Goal: Task Accomplishment & Management: Use online tool/utility

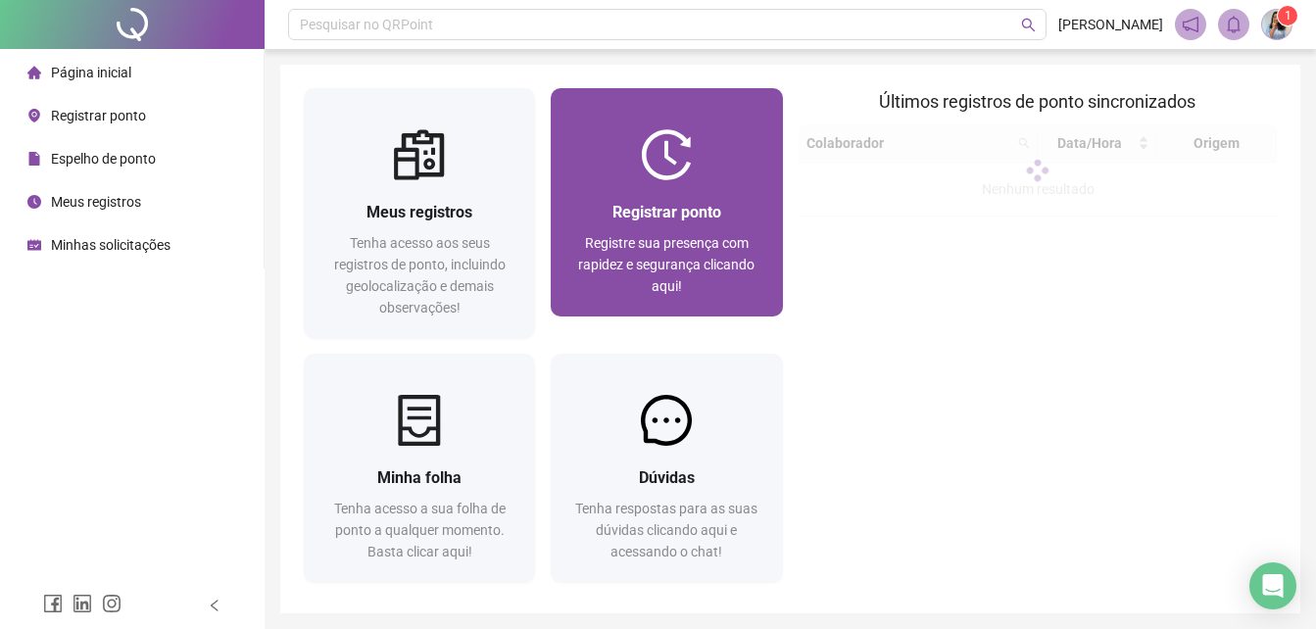
click at [672, 199] on div "Registrar ponto Registre sua presença com rapidez e segurança clicando aqui!" at bounding box center [666, 248] width 231 height 136
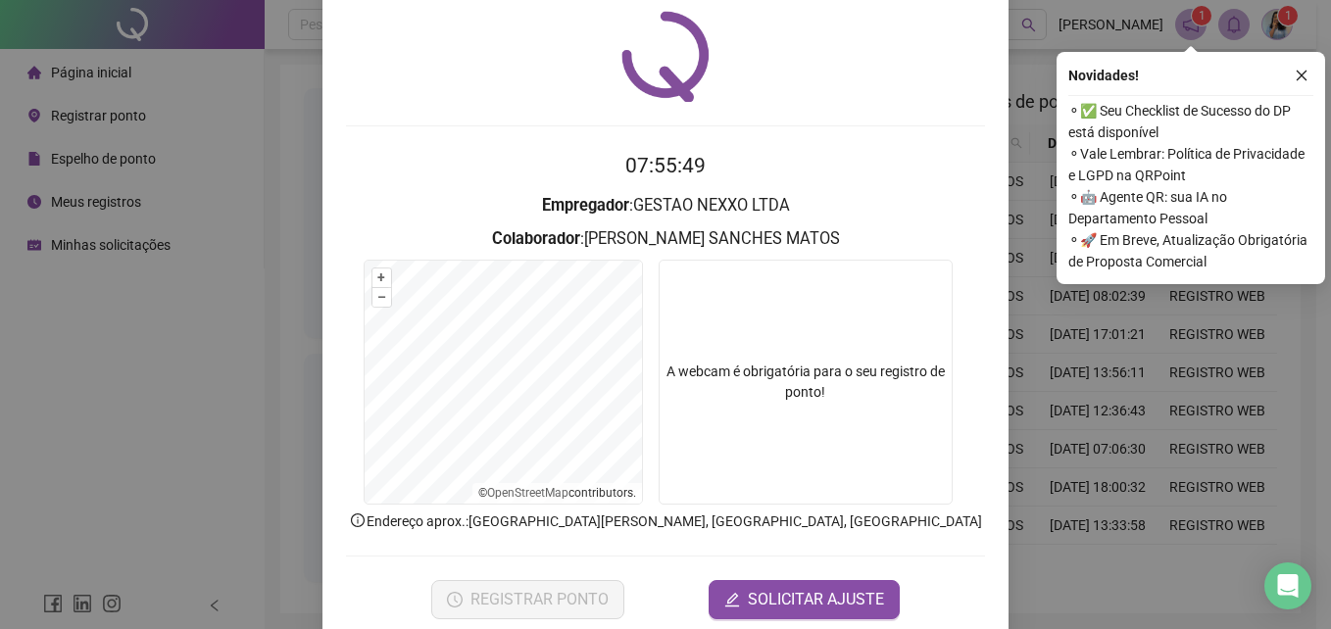
scroll to position [93, 0]
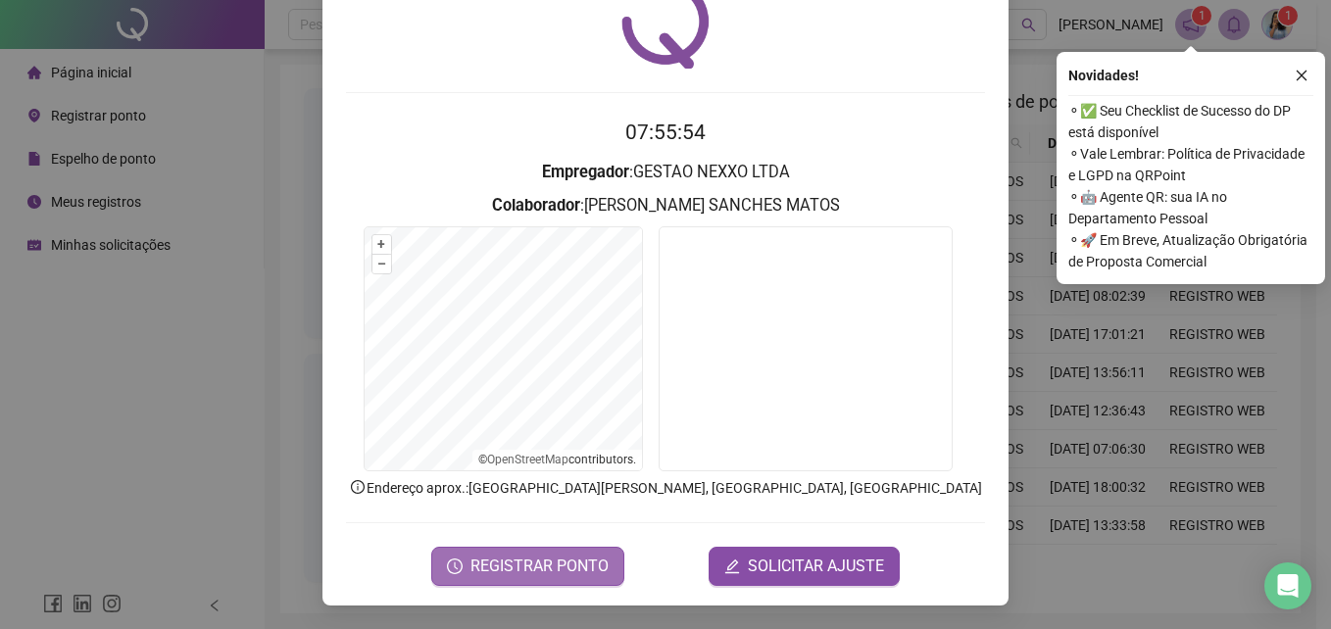
click at [549, 568] on span "REGISTRAR PONTO" at bounding box center [539, 567] width 138 height 24
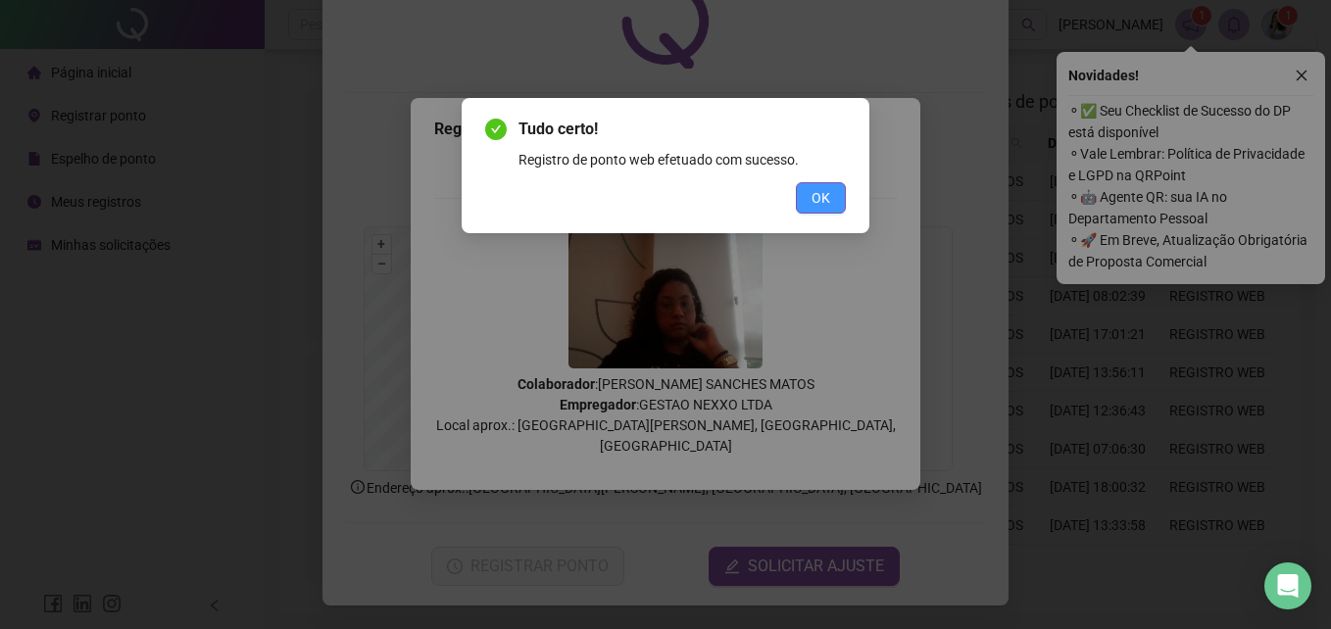
click at [824, 204] on span "OK" at bounding box center [820, 198] width 19 height 22
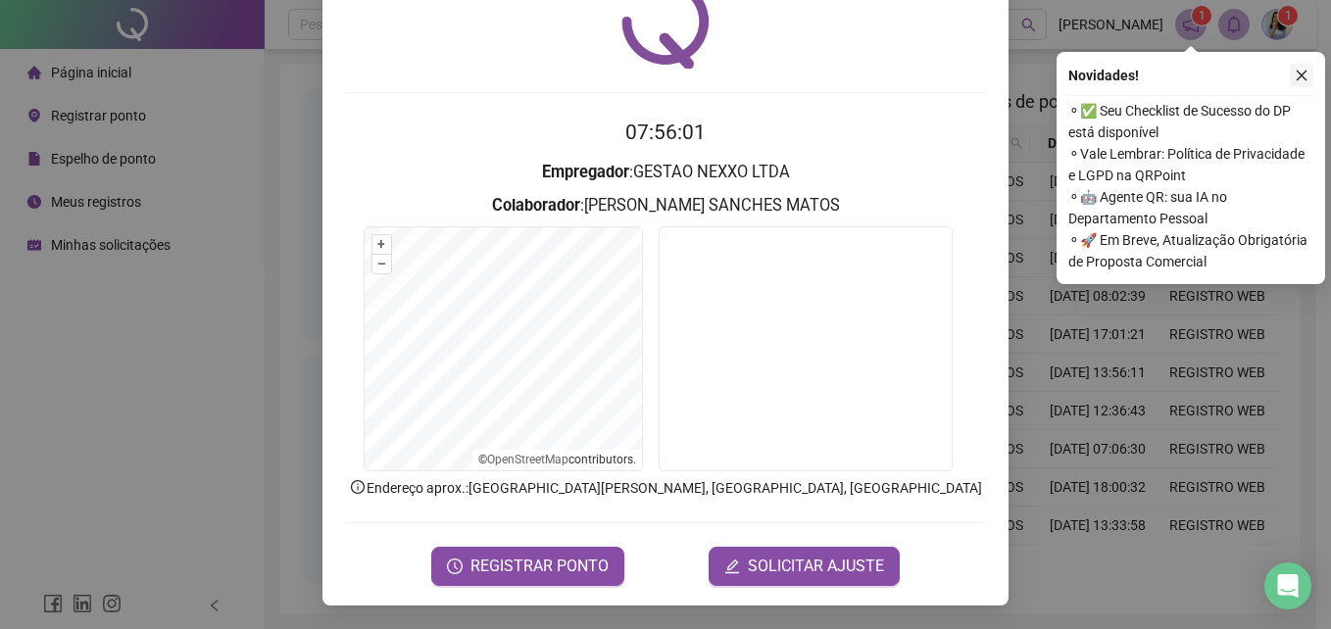
click at [1301, 77] on icon "close" at bounding box center [1302, 76] width 14 height 14
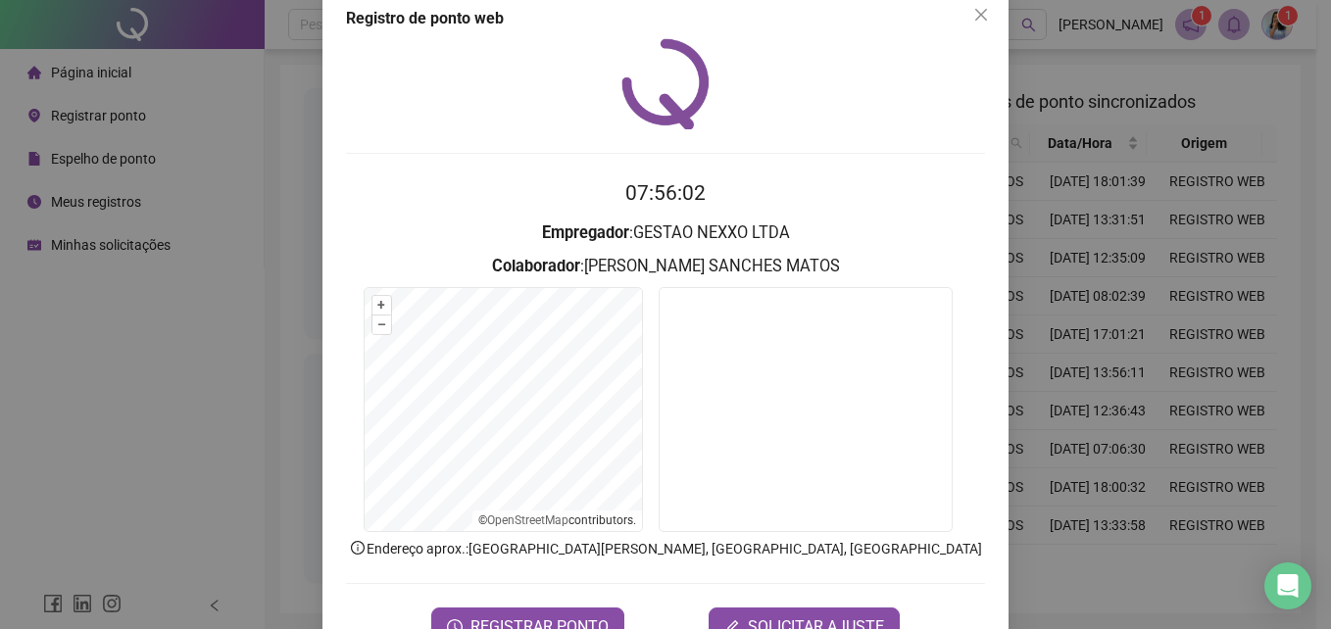
scroll to position [0, 0]
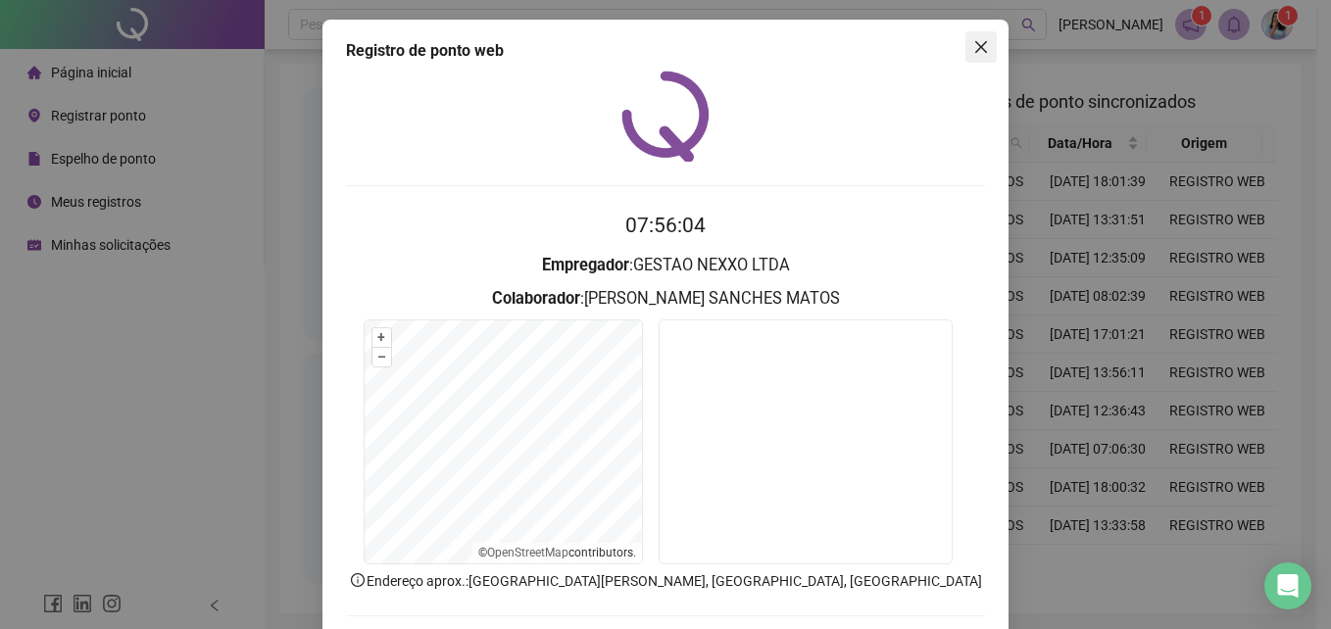
click at [975, 51] on icon "close" at bounding box center [981, 47] width 12 height 12
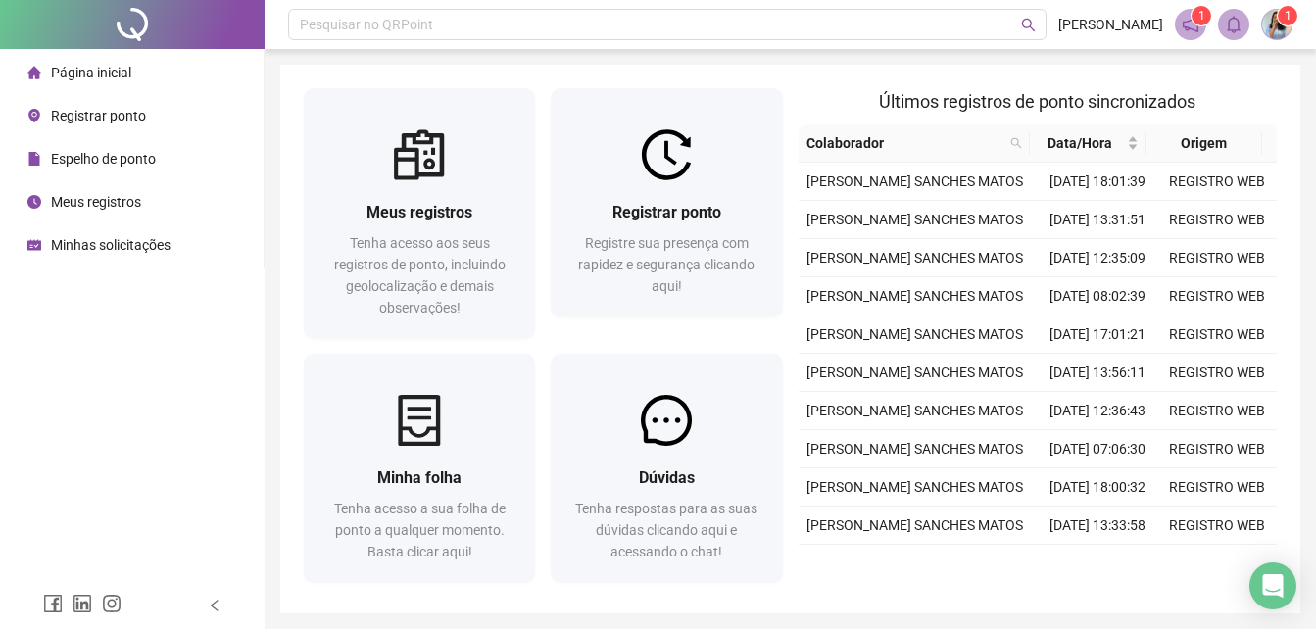
click at [84, 196] on span "Meus registros" at bounding box center [96, 202] width 90 height 16
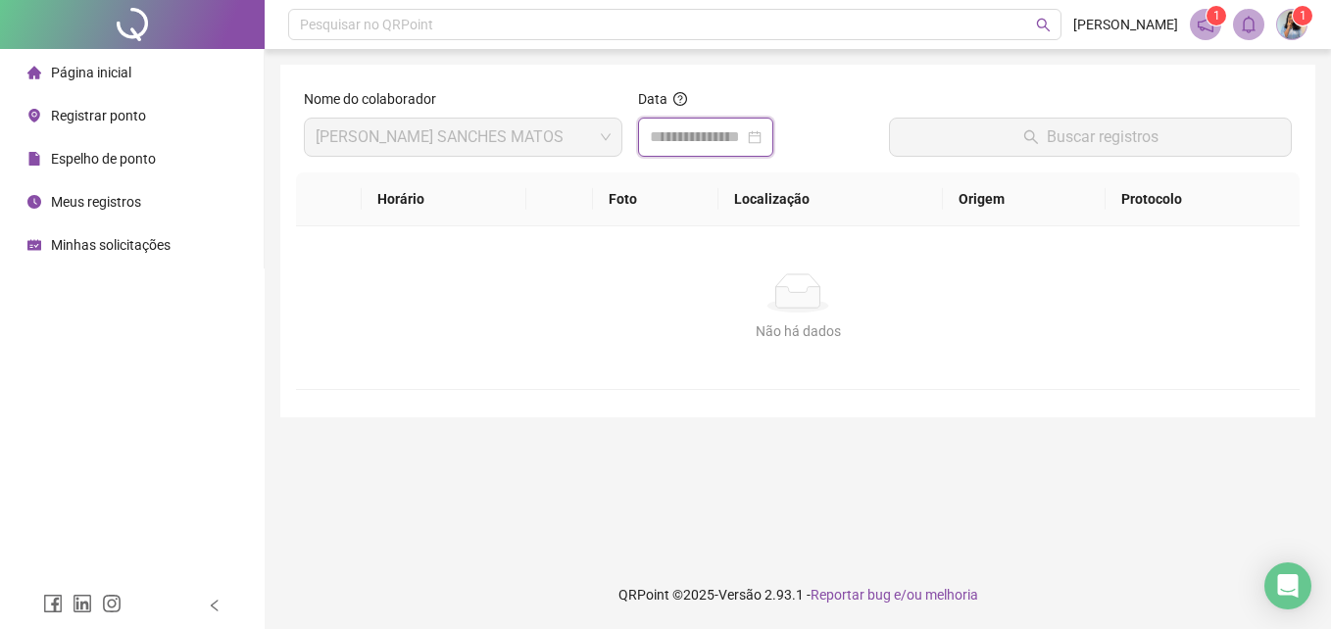
click at [708, 136] on input at bounding box center [697, 137] width 94 height 24
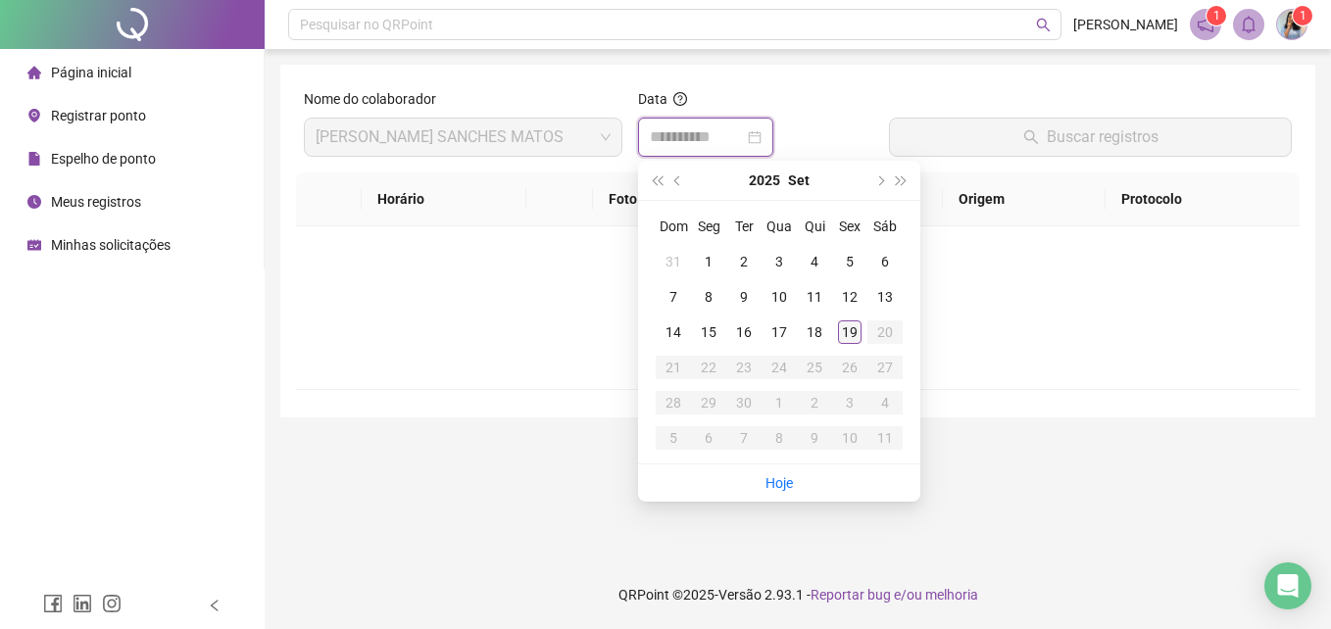
type input "**********"
drag, startPoint x: 842, startPoint y: 336, endPoint x: 896, endPoint y: 273, distance: 82.7
click at [843, 336] on div "19" at bounding box center [850, 332] width 24 height 24
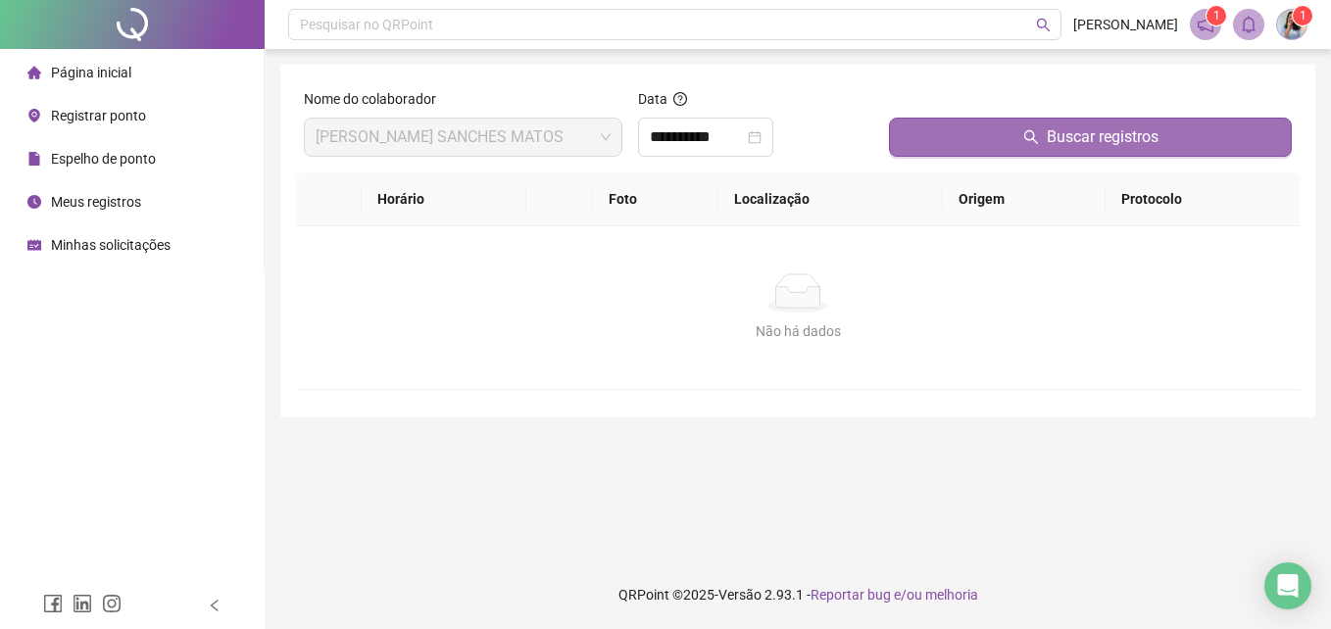
click at [986, 149] on button "Buscar registros" at bounding box center [1090, 137] width 403 height 39
